Goal: Task Accomplishment & Management: Complete application form

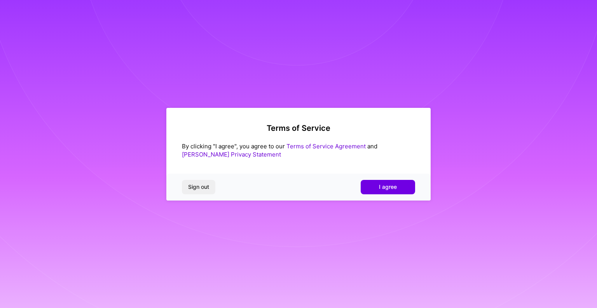
click at [394, 187] on span "I agree" at bounding box center [388, 187] width 18 height 8
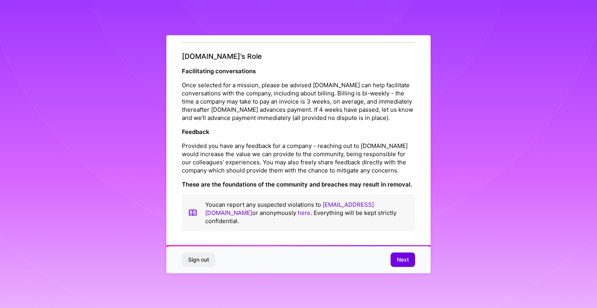
scroll to position [865, 0]
click at [406, 263] on span "Next" at bounding box center [403, 260] width 12 height 8
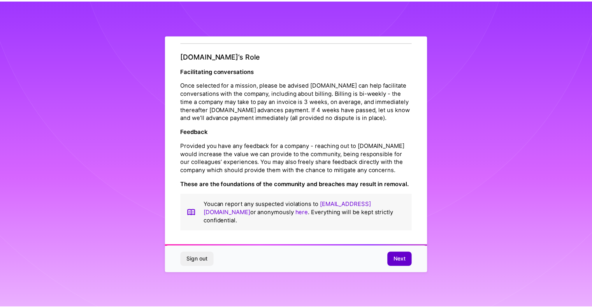
scroll to position [0, 0]
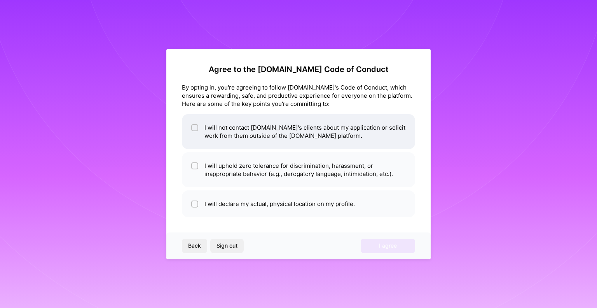
click at [198, 131] on span at bounding box center [194, 131] width 7 height 16
checkbox input "true"
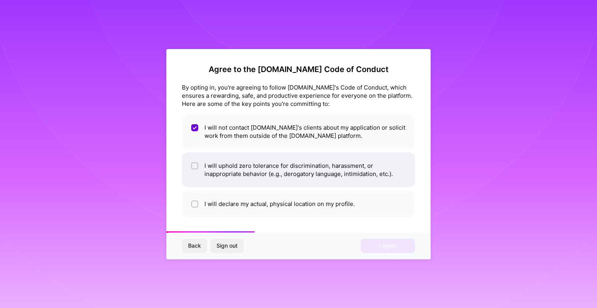
click at [196, 166] on input "checkbox" at bounding box center [195, 165] width 5 height 5
checkbox input "true"
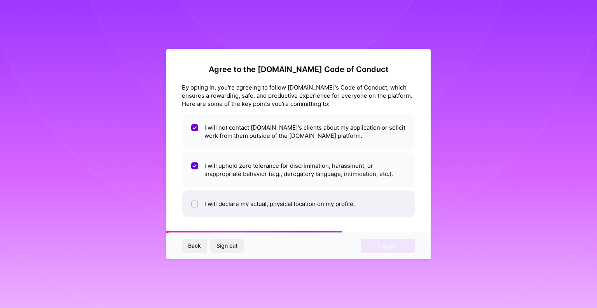
click at [197, 203] on input "checkbox" at bounding box center [195, 203] width 5 height 5
checkbox input "true"
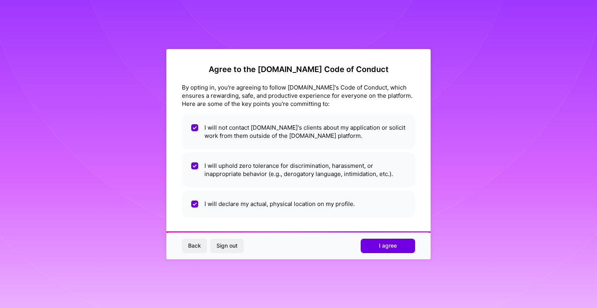
click at [382, 243] on span "I agree" at bounding box center [388, 246] width 18 height 8
